Goal: Task Accomplishment & Management: Manage account settings

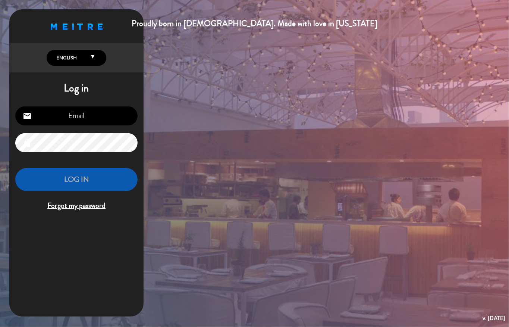
type input "[EMAIL_ADDRESS][DOMAIN_NAME]"
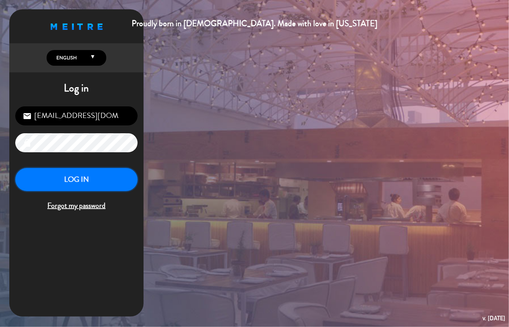
click at [84, 172] on button "LOG IN" at bounding box center [76, 180] width 122 height 24
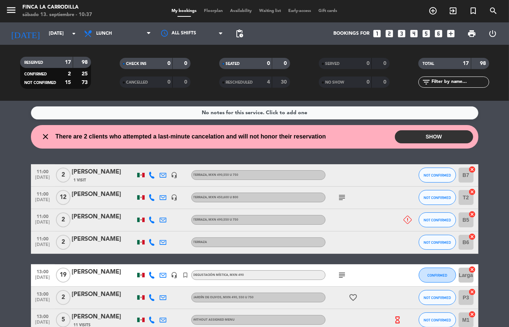
click at [404, 134] on button "SHOW" at bounding box center [434, 136] width 78 height 13
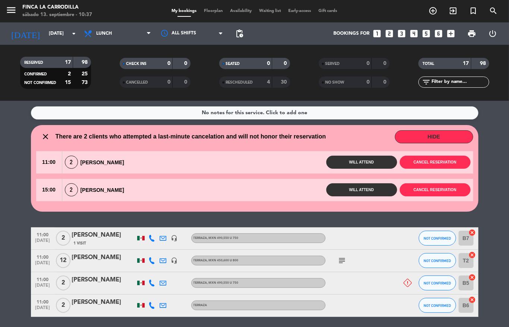
click at [437, 135] on button "HIDE" at bounding box center [434, 136] width 78 height 13
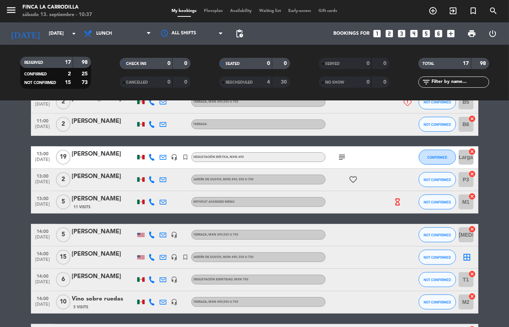
scroll to position [149, 0]
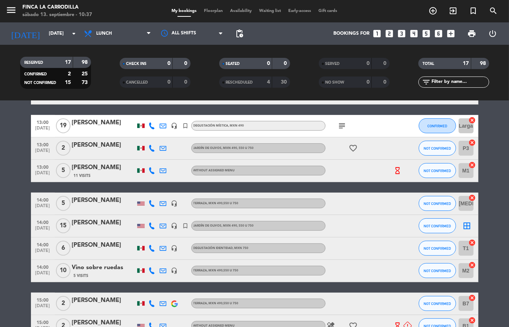
click at [394, 170] on icon "hourglass_empty" at bounding box center [398, 170] width 8 height 8
click at [364, 185] on div "11:00 [DATE] 2 [PERSON_NAME] 1 Visit headset_mic Terraza , MXN 490,550 u 750 NO…" at bounding box center [255, 221] width 448 height 412
click at [338, 124] on icon "subject" at bounding box center [342, 125] width 9 height 9
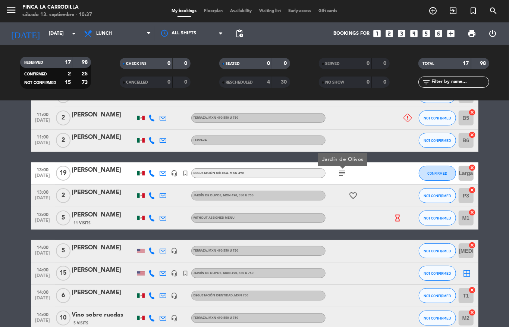
scroll to position [99, 0]
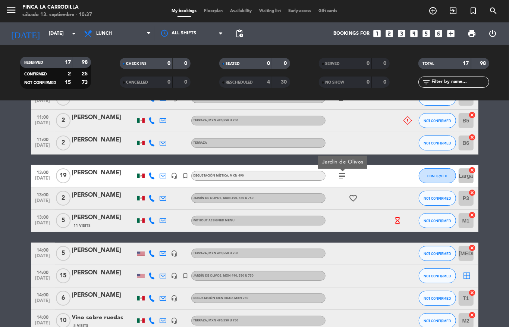
click at [338, 175] on icon "subject" at bounding box center [342, 175] width 9 height 9
click at [366, 175] on div "subject" at bounding box center [359, 176] width 67 height 22
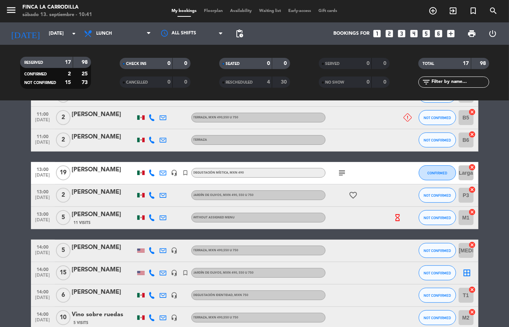
scroll to position [87, 0]
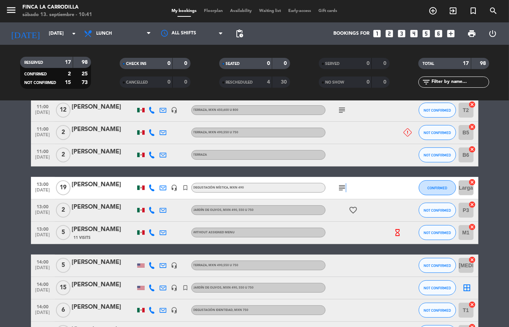
click at [341, 184] on icon "subject" at bounding box center [342, 187] width 9 height 9
click at [492, 201] on bookings-row "11:00 [DATE] 2 [PERSON_NAME] 1 Visit headset_mic Terraza , MXN 490,550 u 750 NO…" at bounding box center [254, 283] width 509 height 412
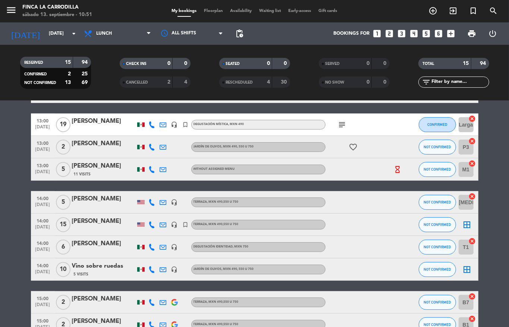
scroll to position [50, 0]
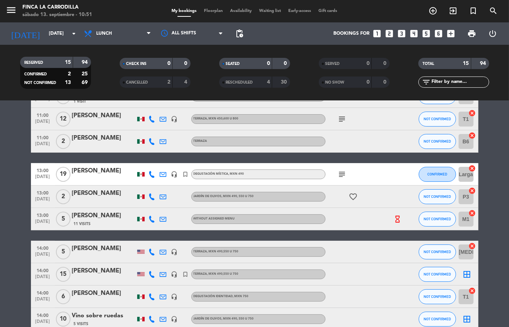
click at [338, 173] on icon "subject" at bounding box center [342, 174] width 9 height 9
click at [338, 174] on icon "subject" at bounding box center [342, 174] width 9 height 9
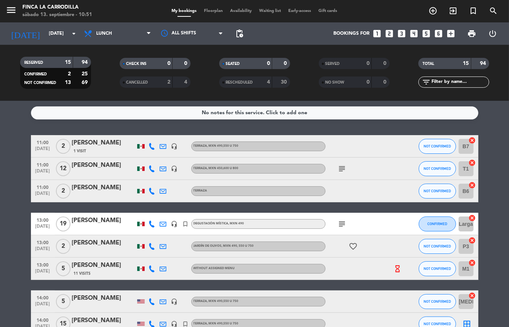
click at [338, 166] on icon "subject" at bounding box center [342, 168] width 9 height 9
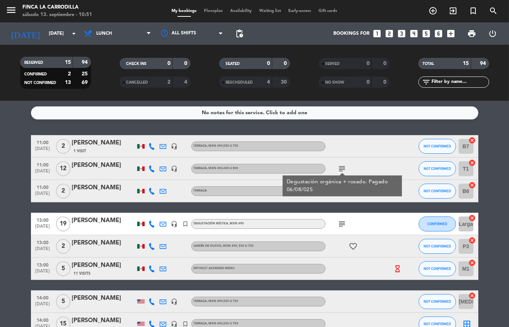
click at [354, 165] on div "subject Degustación orgánica + [PERSON_NAME]. Pagado 06/08/025" at bounding box center [359, 168] width 67 height 22
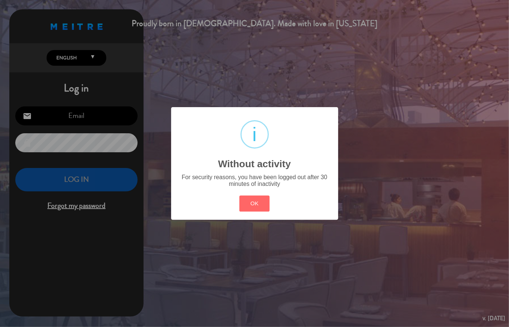
type input "[EMAIL_ADDRESS][DOMAIN_NAME]"
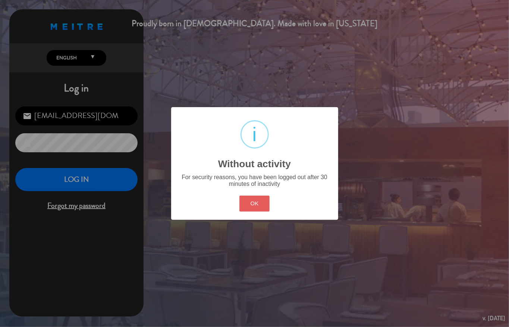
click at [259, 206] on button "OK" at bounding box center [255, 204] width 30 height 16
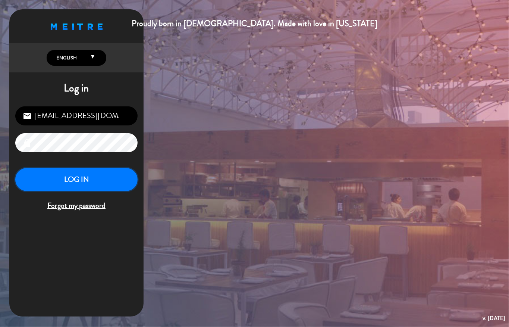
click at [102, 190] on button "LOG IN" at bounding box center [76, 180] width 122 height 24
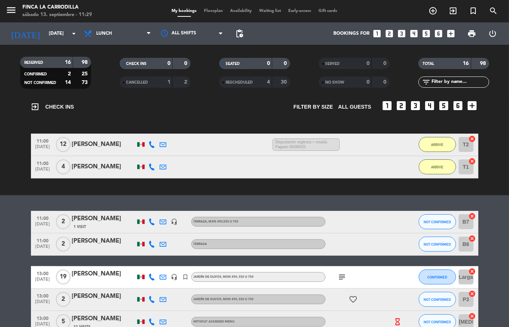
scroll to position [50, 0]
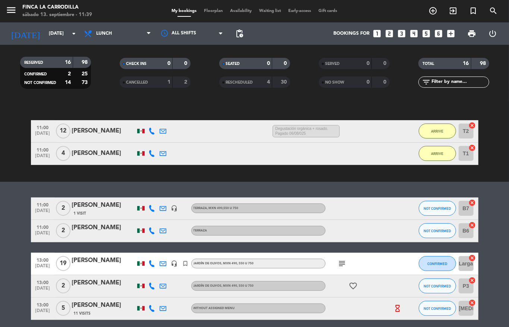
click at [338, 260] on icon "subject" at bounding box center [342, 263] width 9 height 9
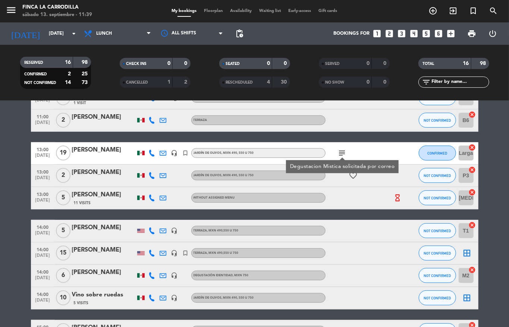
scroll to position [149, 0]
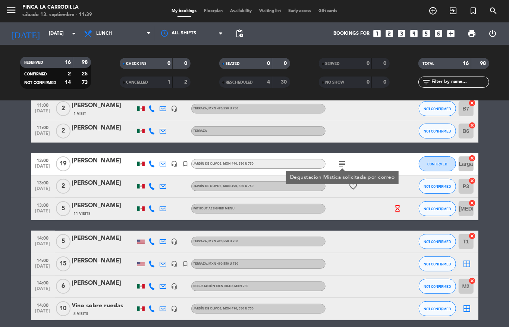
click at [338, 166] on icon "subject" at bounding box center [342, 163] width 9 height 9
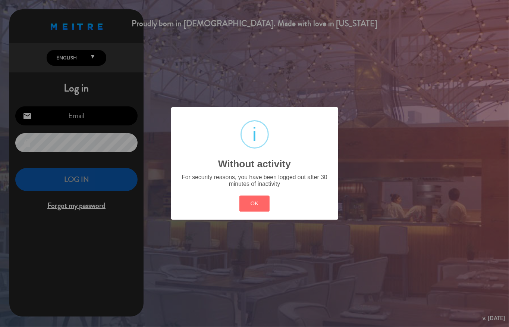
type input "[EMAIL_ADDRESS][DOMAIN_NAME]"
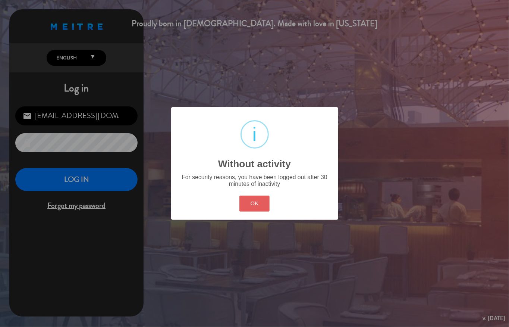
click at [253, 211] on button "OK" at bounding box center [255, 204] width 30 height 16
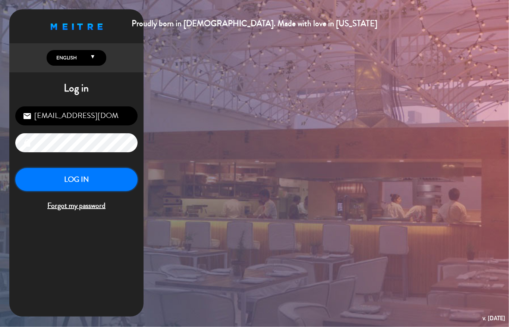
click at [105, 174] on button "LOG IN" at bounding box center [76, 180] width 122 height 24
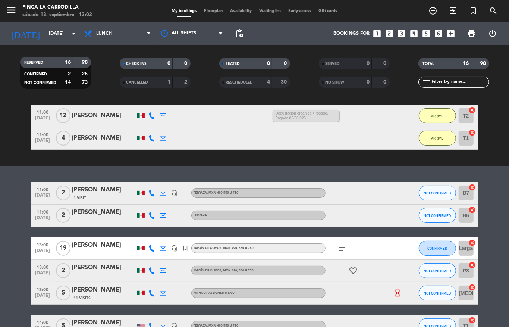
scroll to position [99, 0]
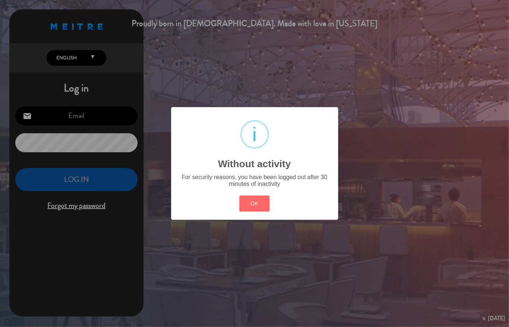
type input "[EMAIL_ADDRESS][DOMAIN_NAME]"
